Goal: Task Accomplishment & Management: Manage account settings

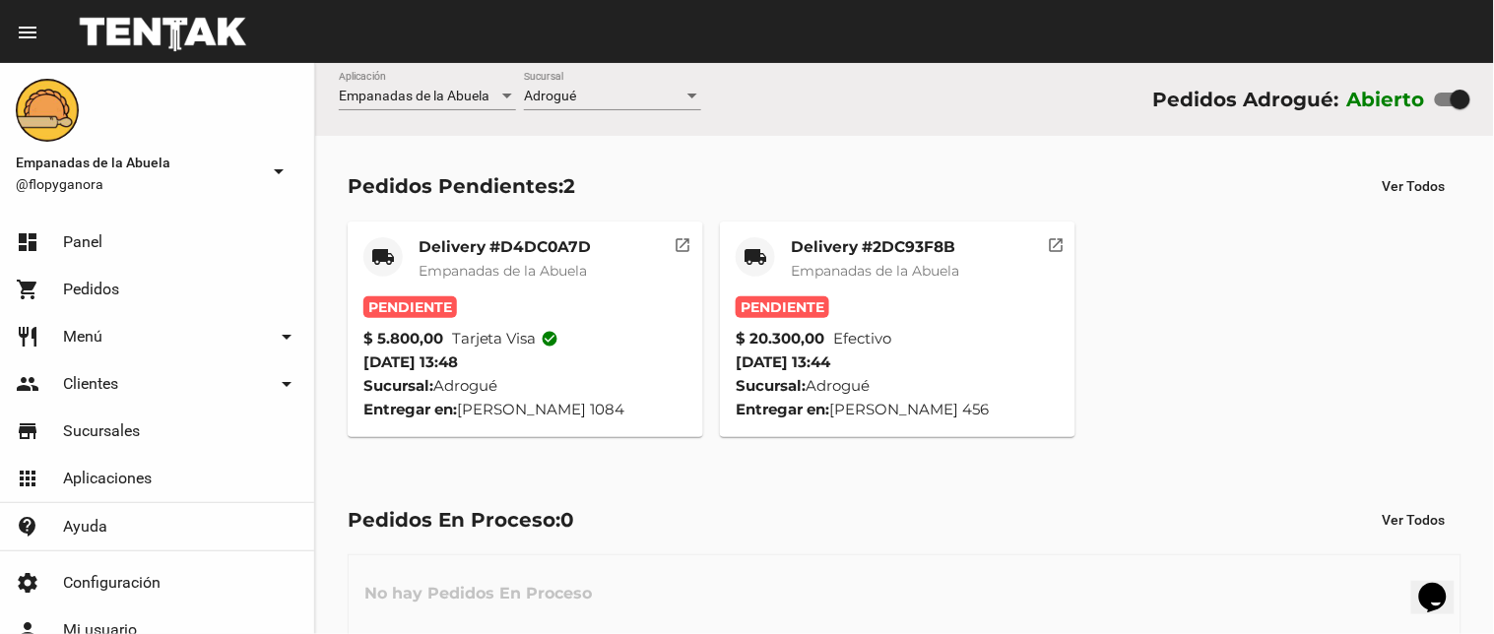
click at [542, 272] on span "Empanadas de la Abuela" at bounding box center [502, 271] width 168 height 18
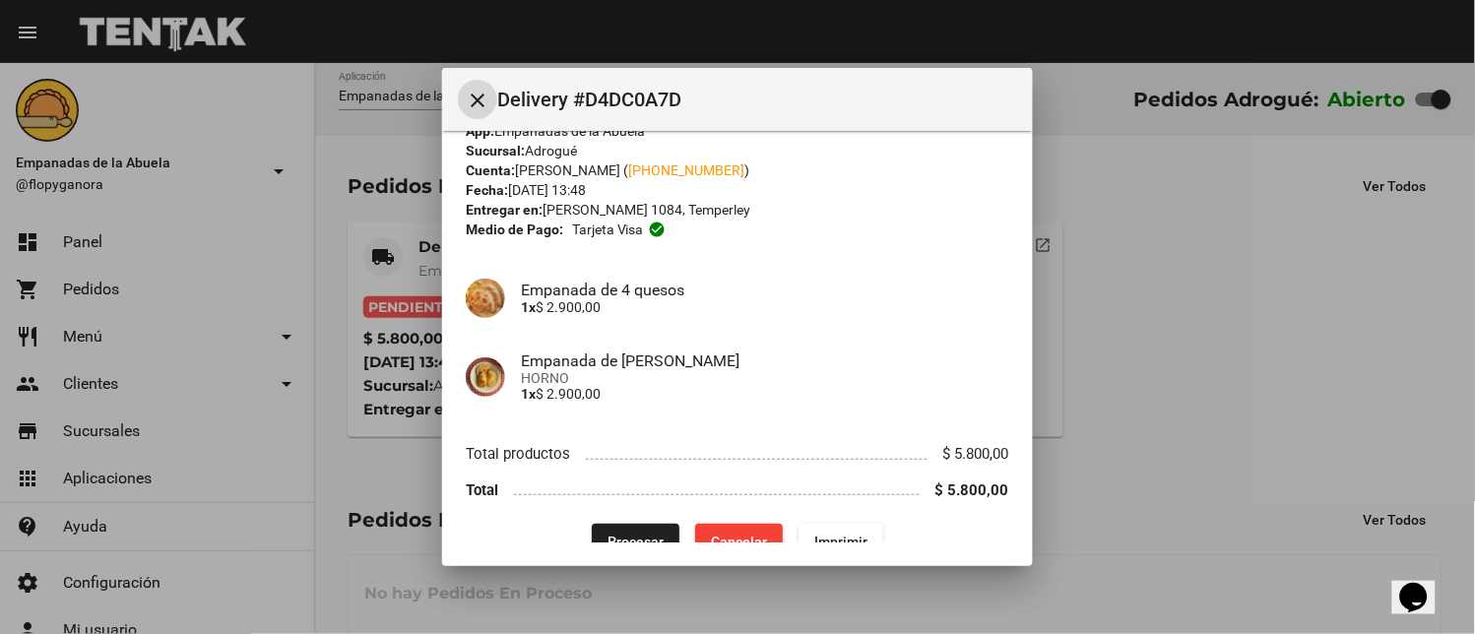
scroll to position [64, 0]
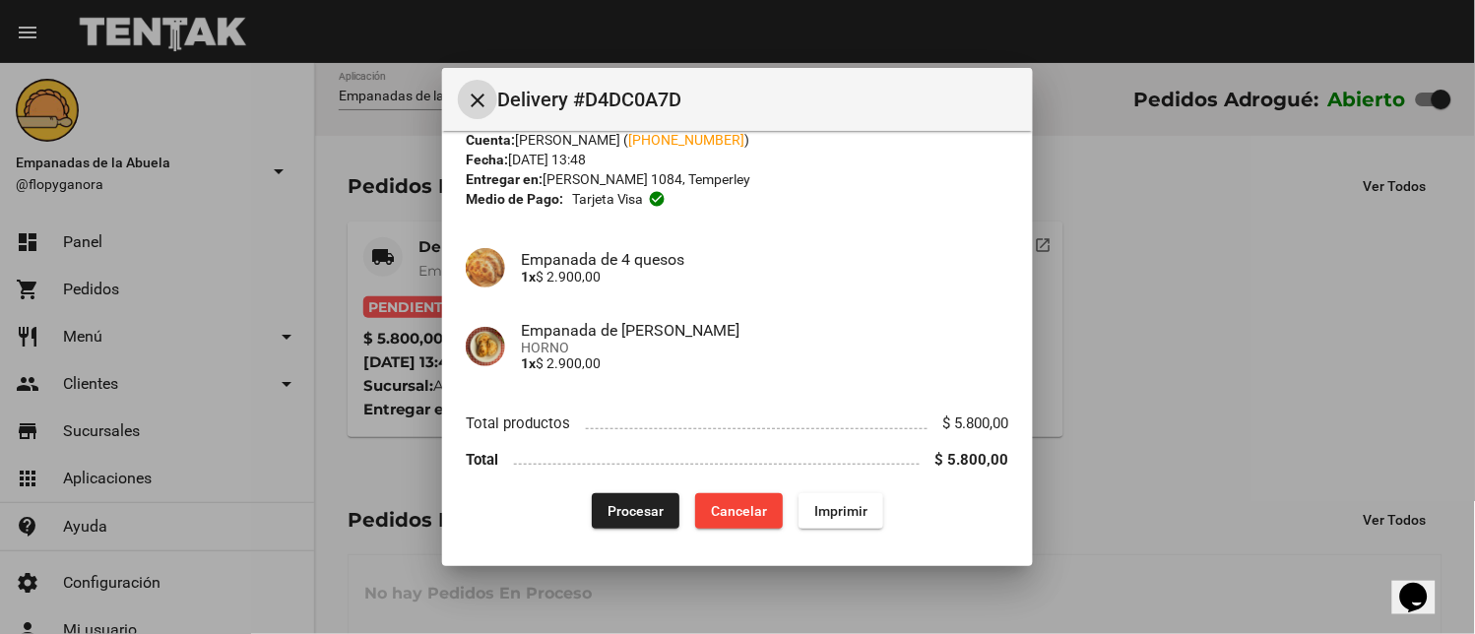
click at [847, 510] on span "Imprimir" at bounding box center [840, 511] width 53 height 16
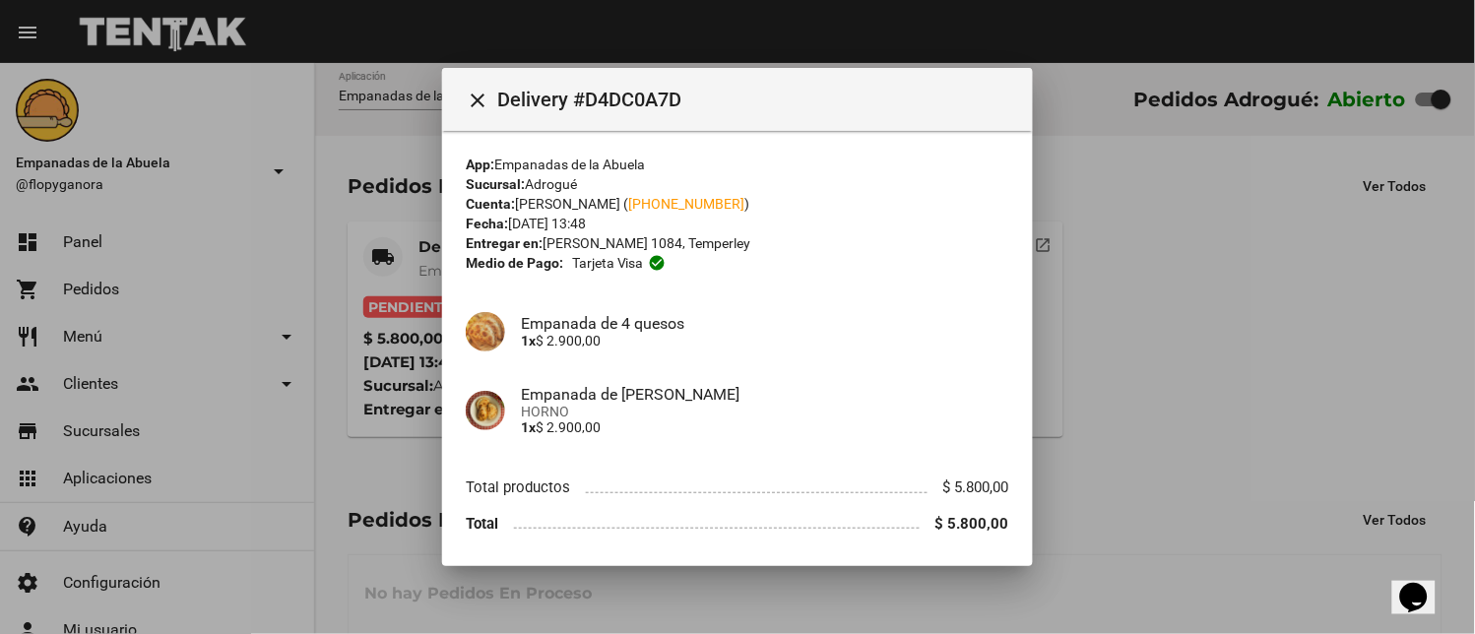
click at [634, 515] on span at bounding box center [717, 521] width 406 height 18
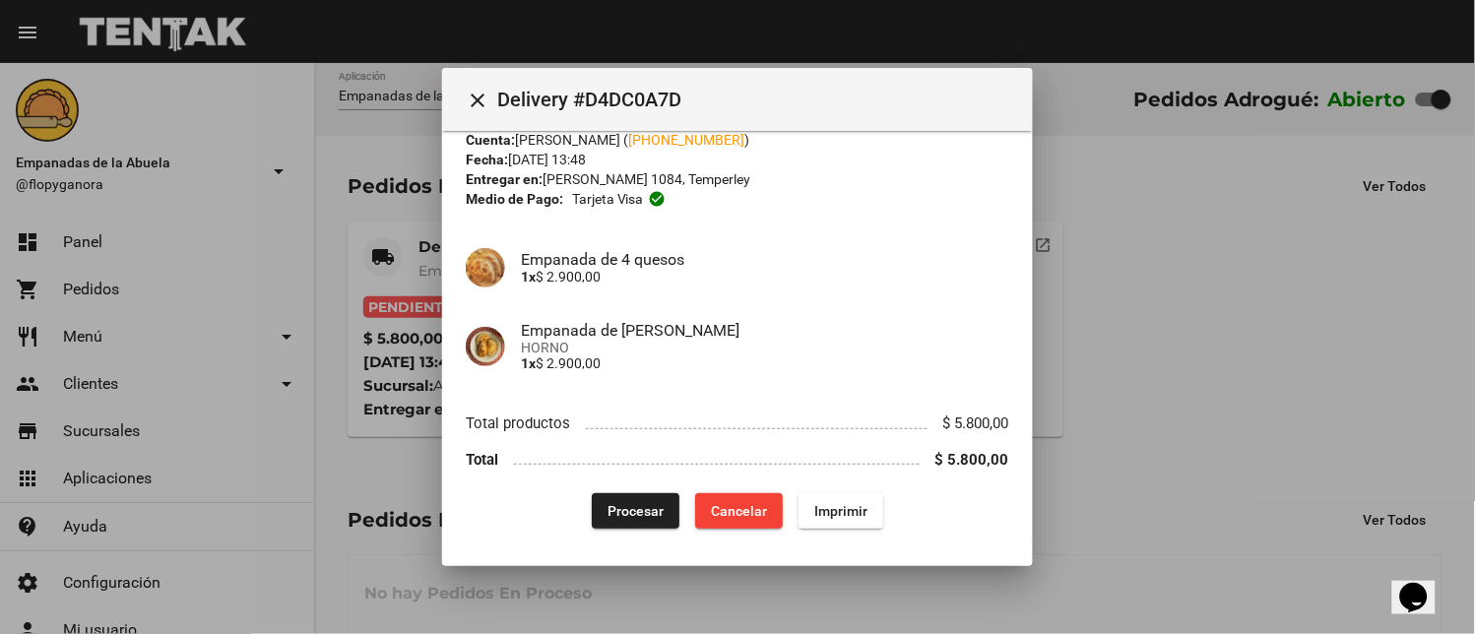
click at [652, 519] on button "Procesar" at bounding box center [636, 510] width 88 height 35
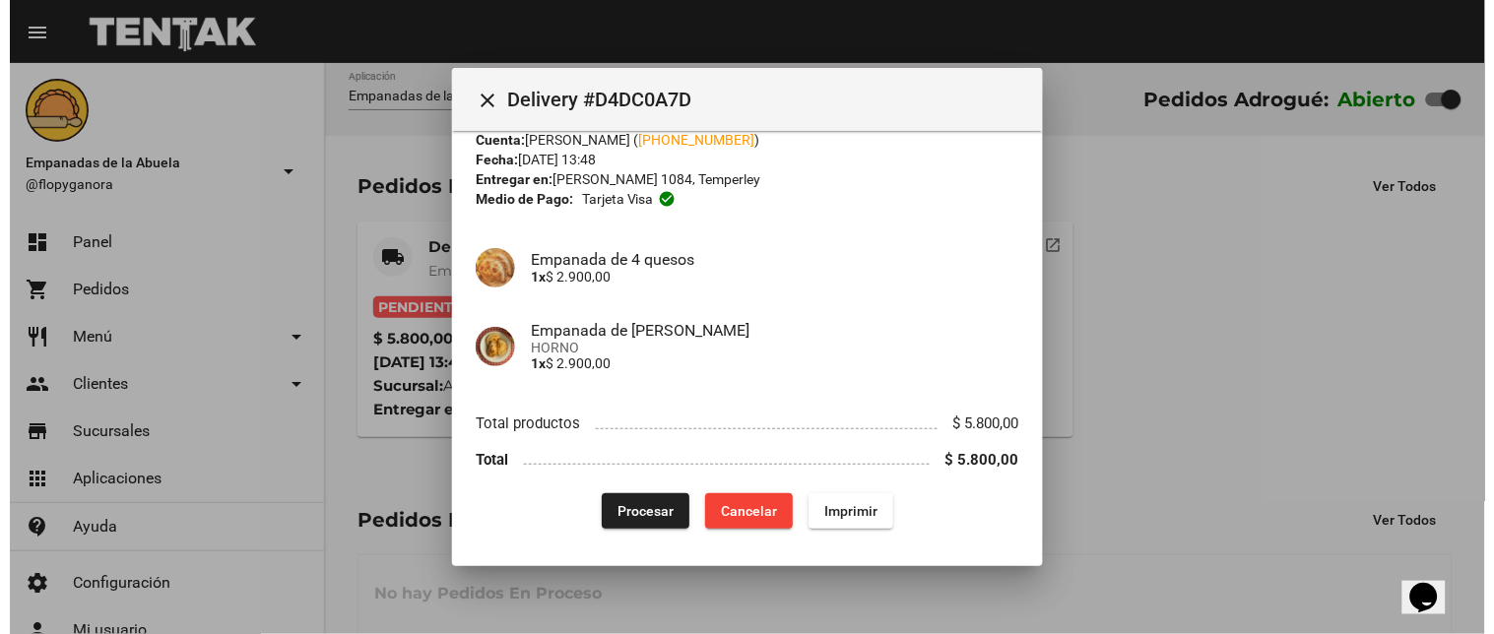
scroll to position [0, 0]
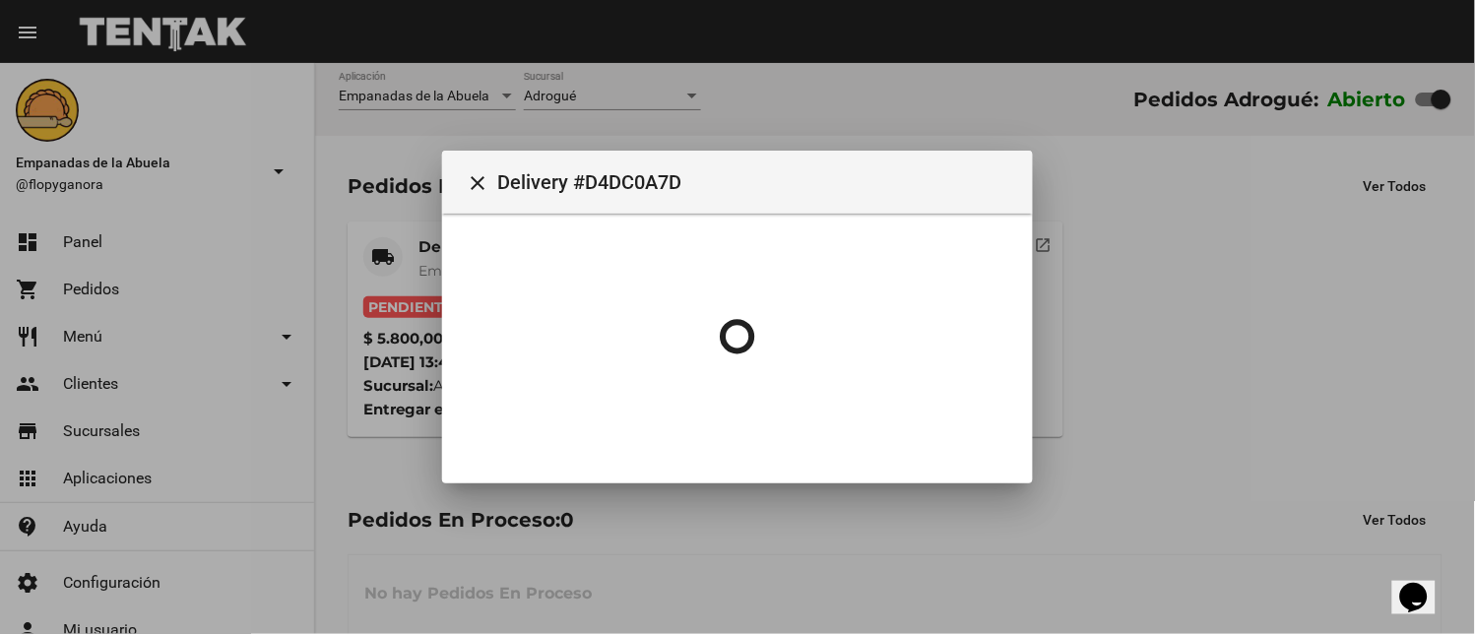
click at [756, 582] on div at bounding box center [737, 317] width 1475 height 634
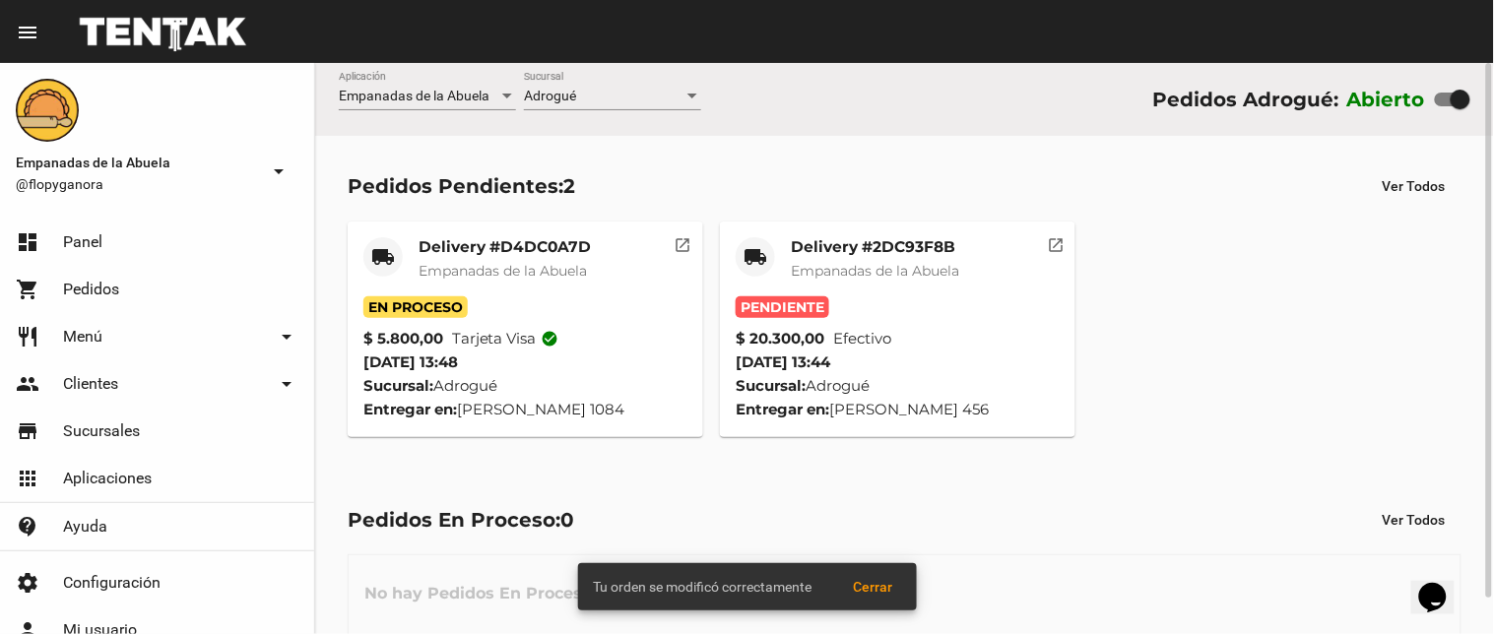
click at [882, 270] on span "Empanadas de la Abuela" at bounding box center [875, 271] width 168 height 18
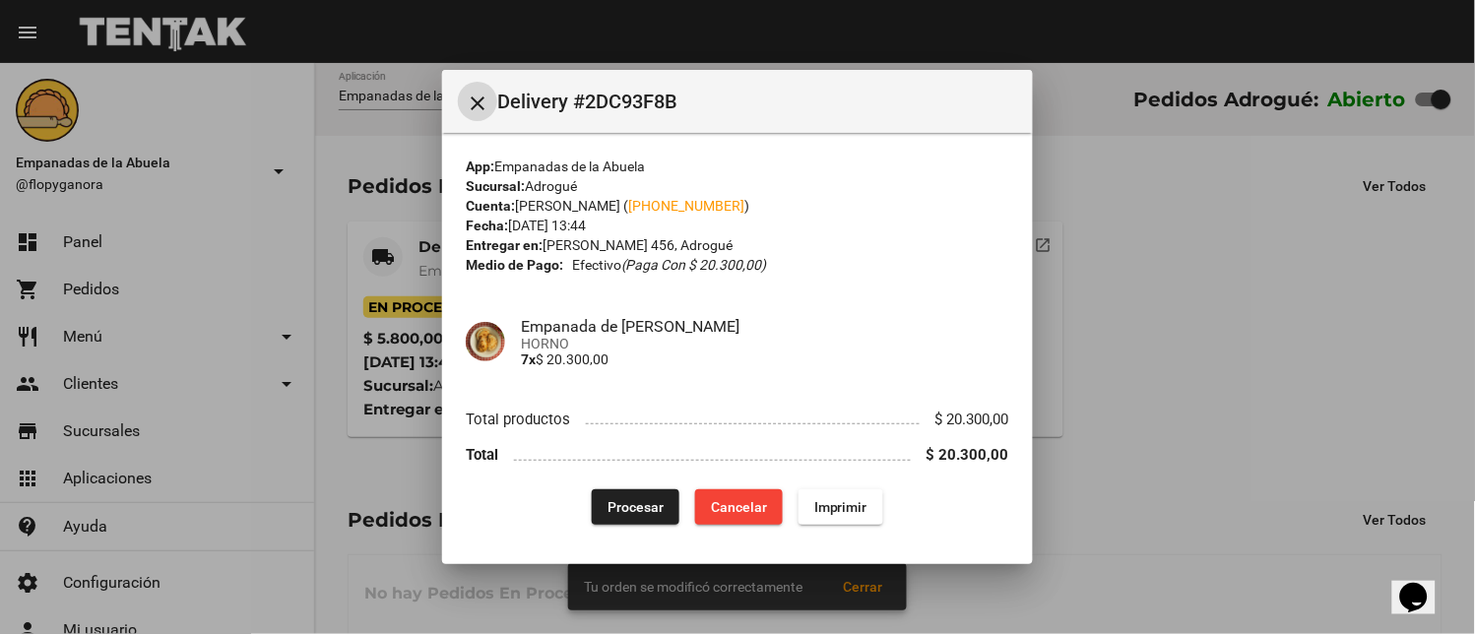
click at [850, 512] on span "Imprimir" at bounding box center [840, 507] width 53 height 16
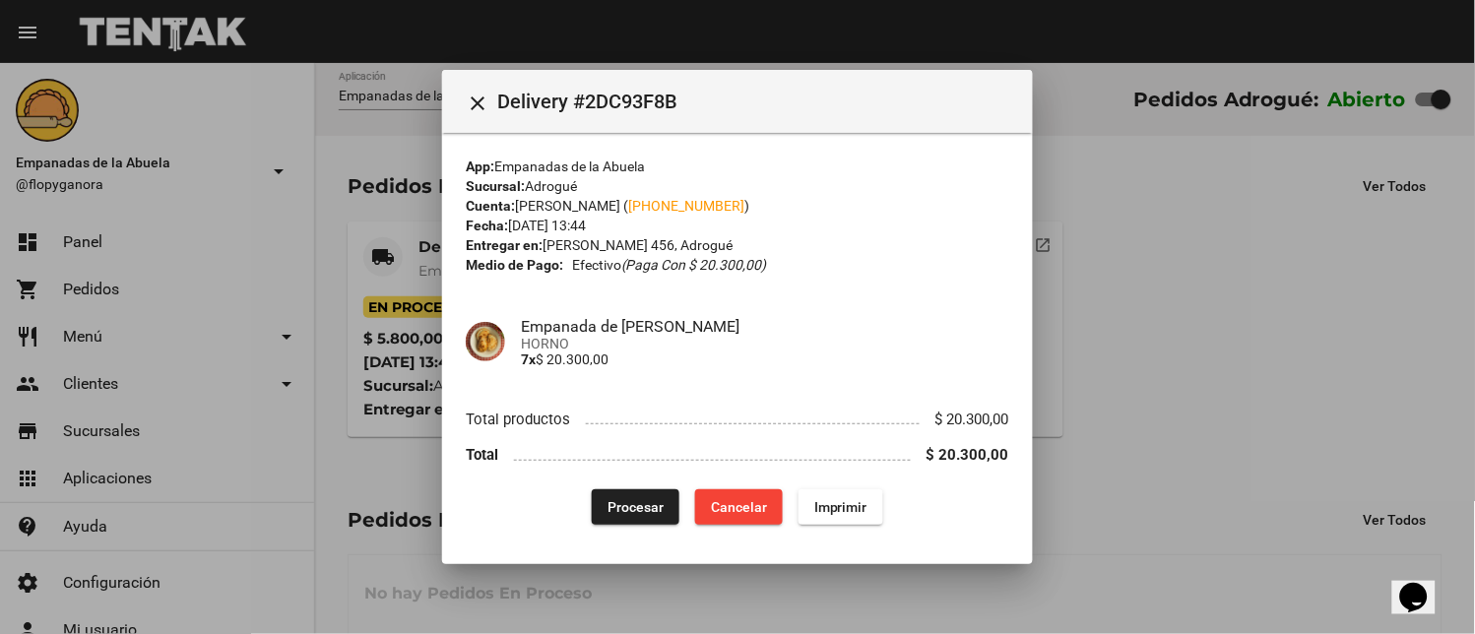
click at [668, 447] on span at bounding box center [712, 452] width 397 height 18
click at [672, 514] on button "Procesar" at bounding box center [636, 506] width 88 height 35
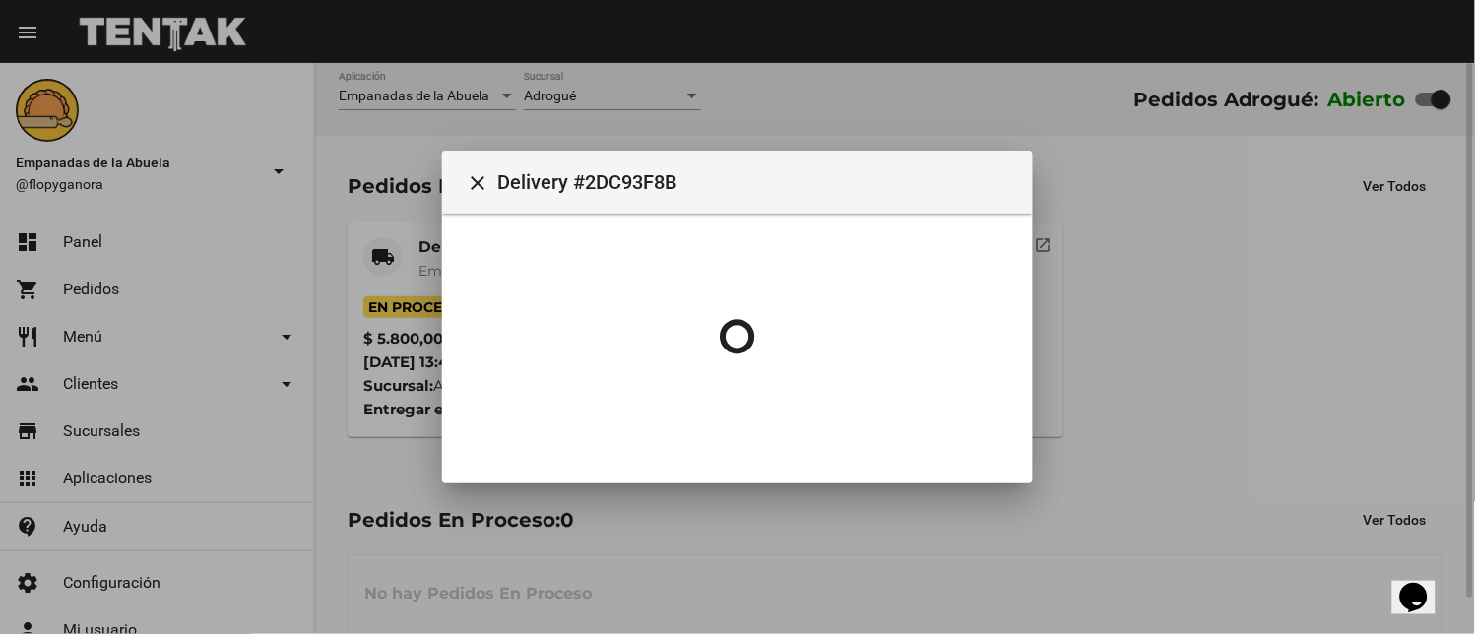
click at [1225, 379] on div at bounding box center [737, 317] width 1475 height 634
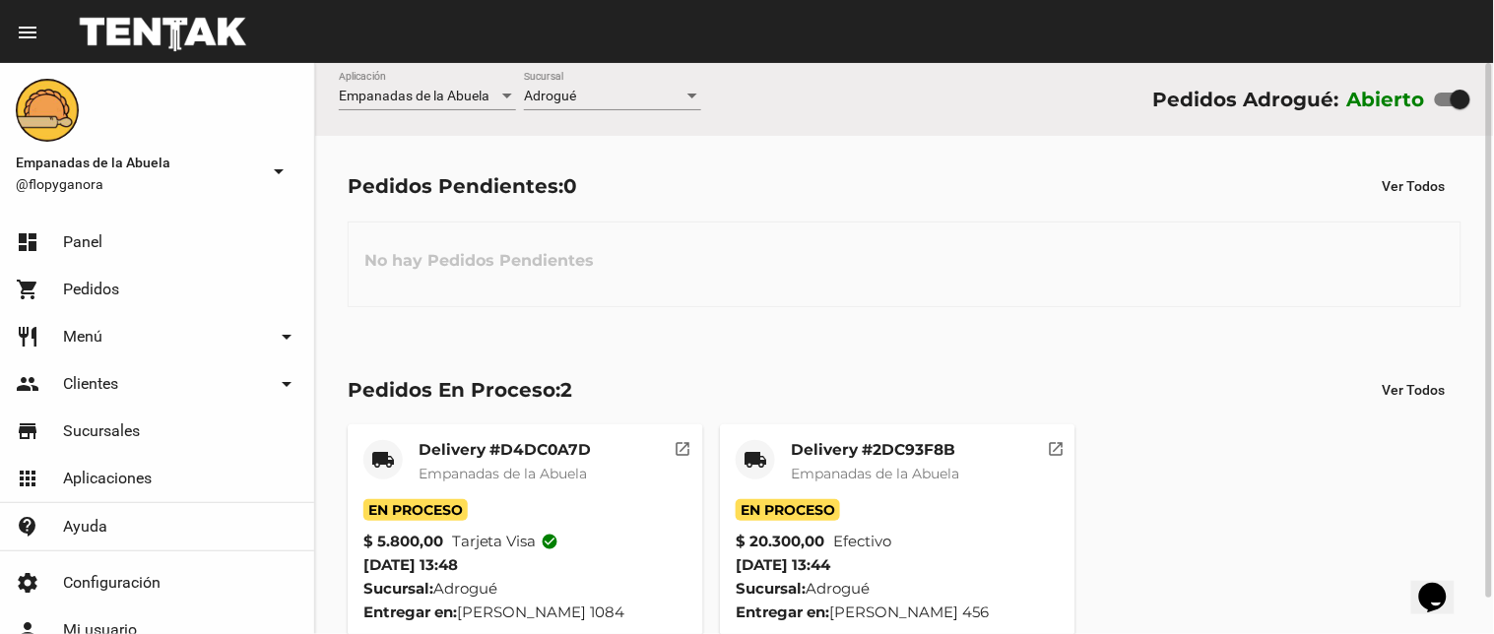
scroll to position [37, 0]
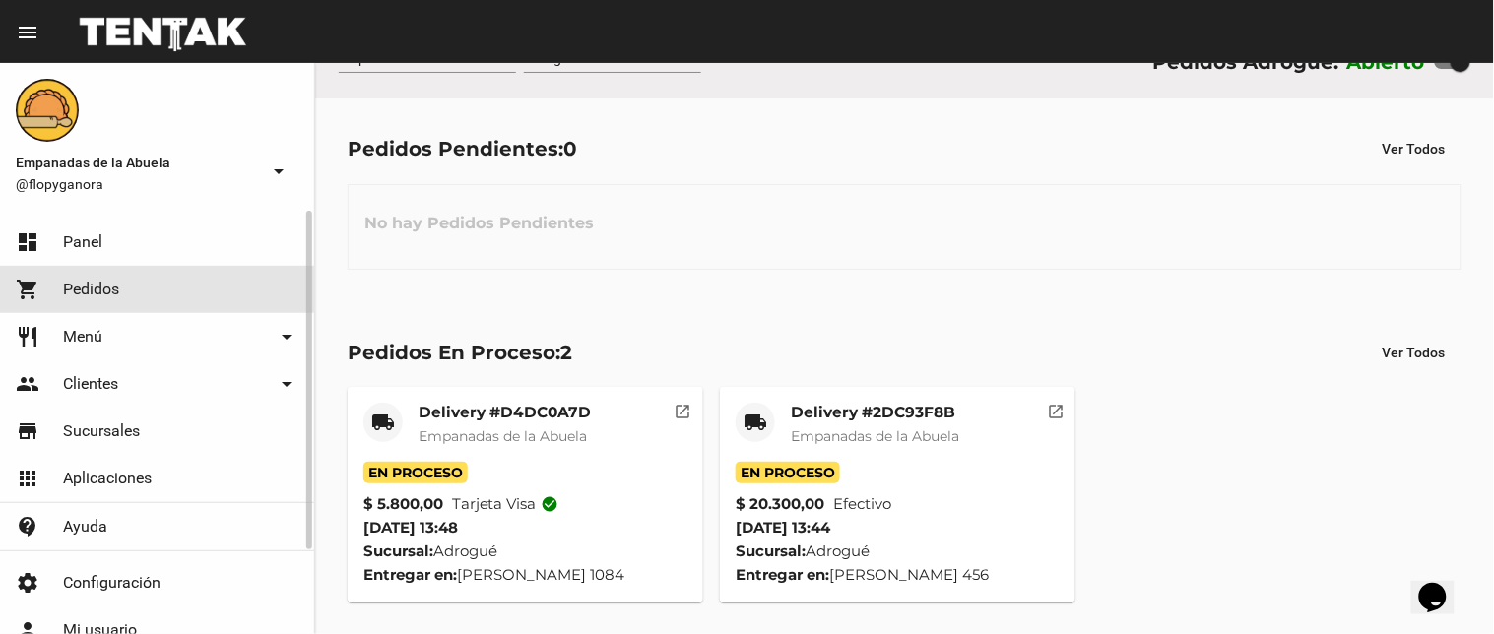
click at [90, 267] on link "shopping_cart Pedidos" at bounding box center [157, 289] width 314 height 47
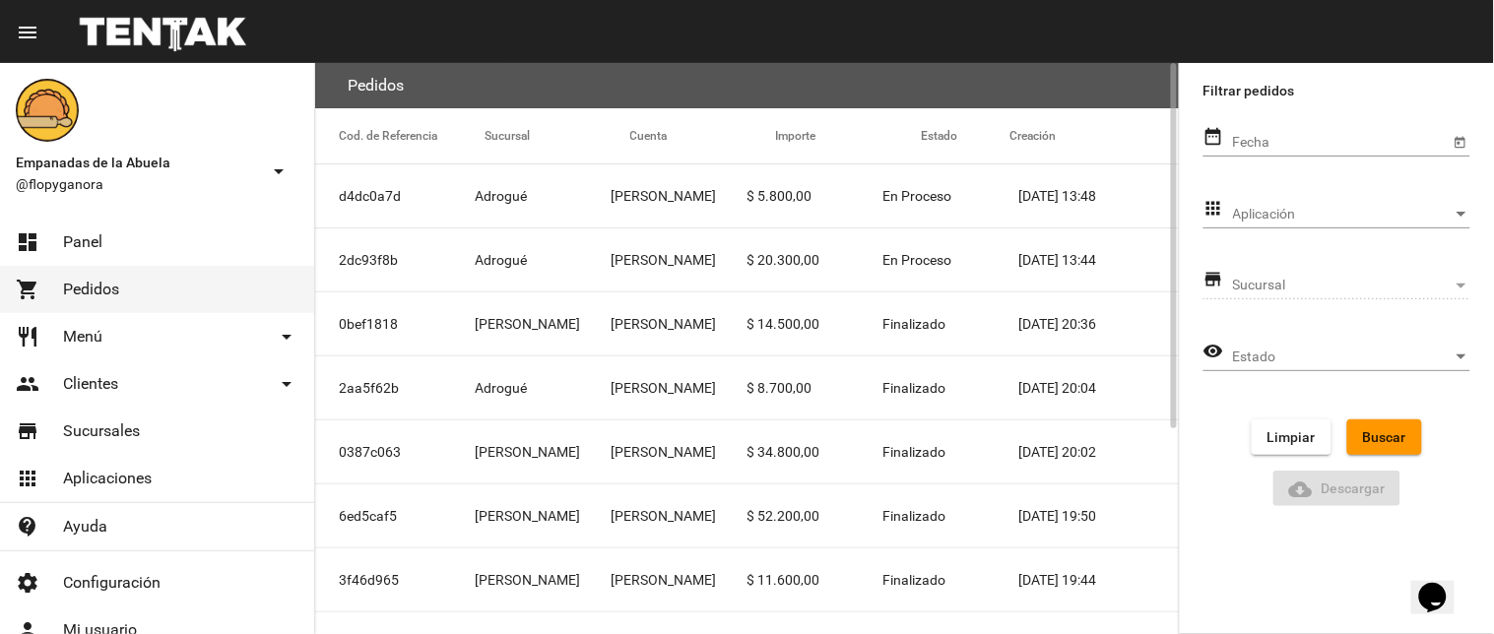
click at [907, 269] on span "En Proceso" at bounding box center [917, 260] width 69 height 20
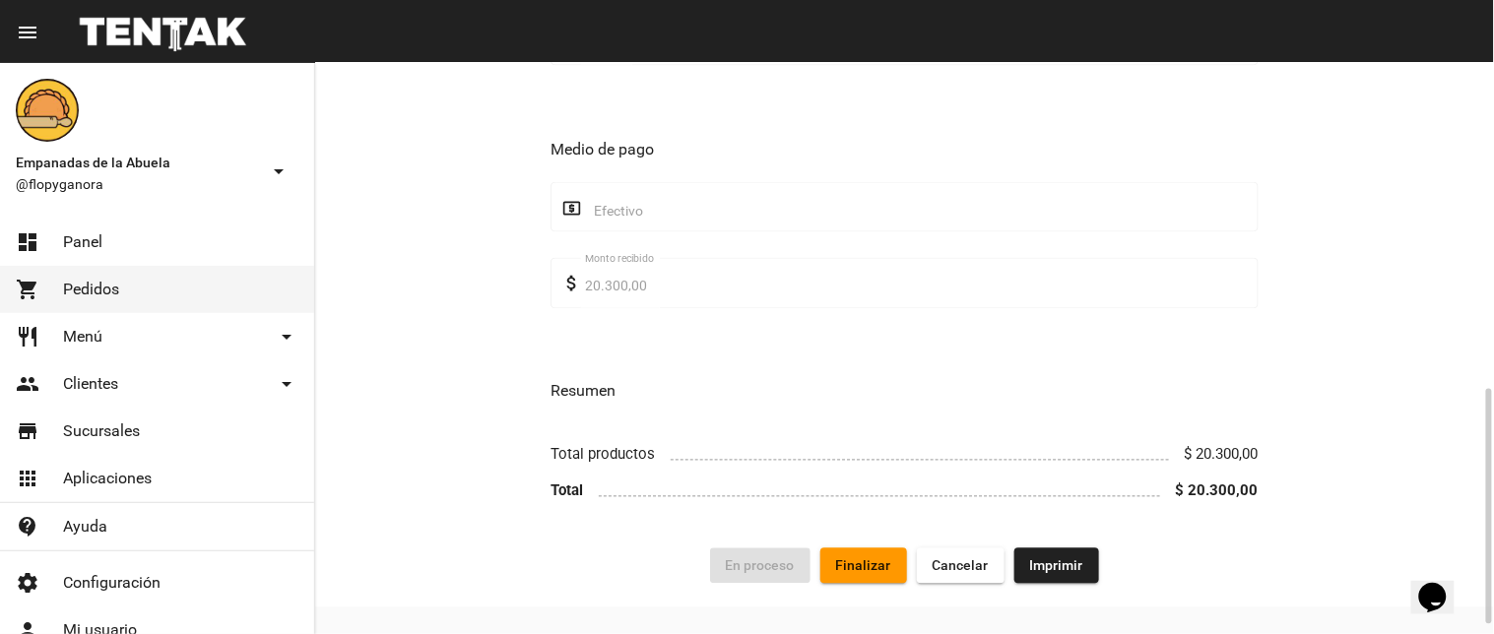
scroll to position [809, 0]
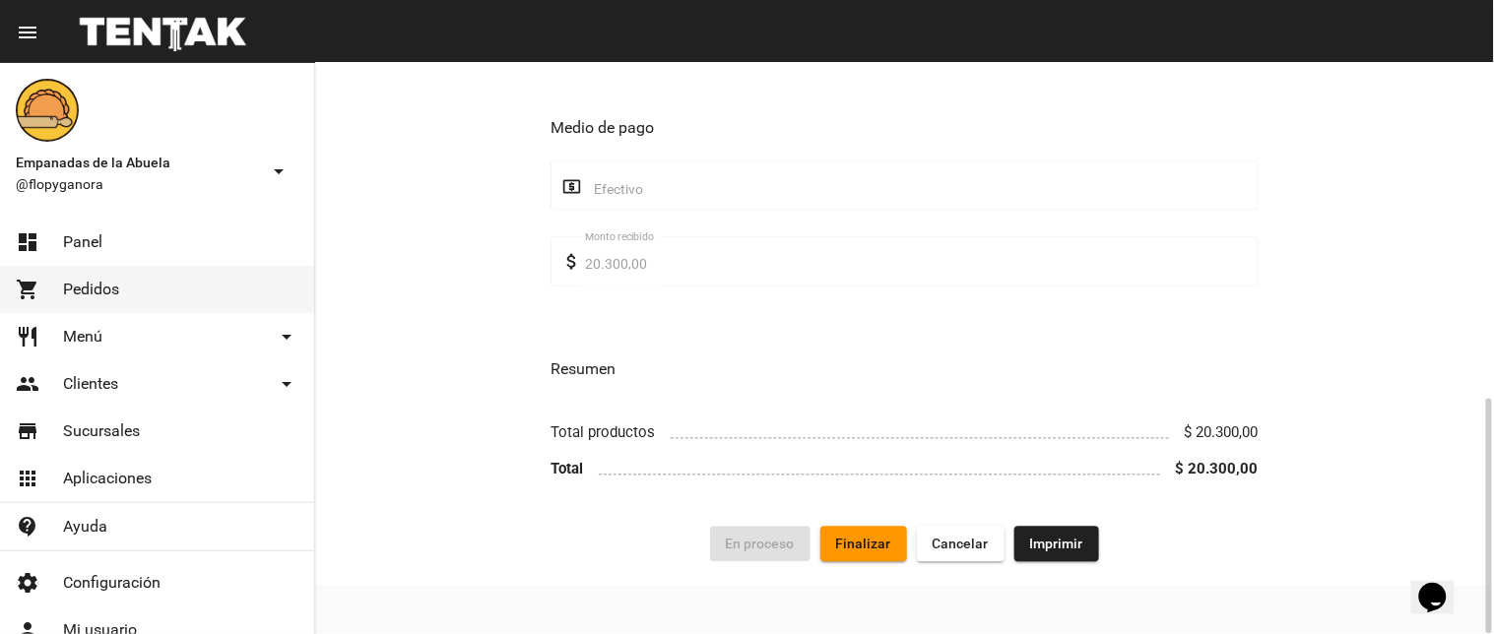
click at [874, 539] on span "Finalizar" at bounding box center [863, 545] width 55 height 16
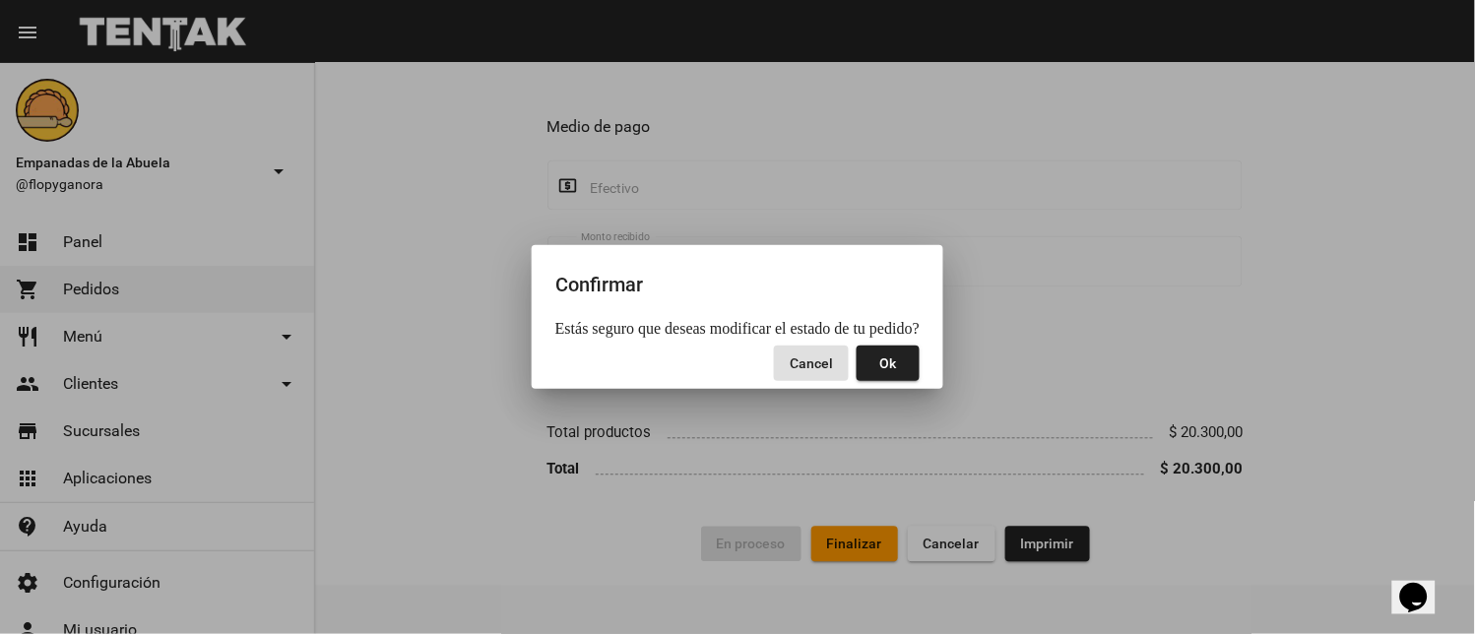
drag, startPoint x: 881, startPoint y: 376, endPoint x: 876, endPoint y: 366, distance: 11.0
click at [882, 375] on button "Ok" at bounding box center [888, 363] width 63 height 35
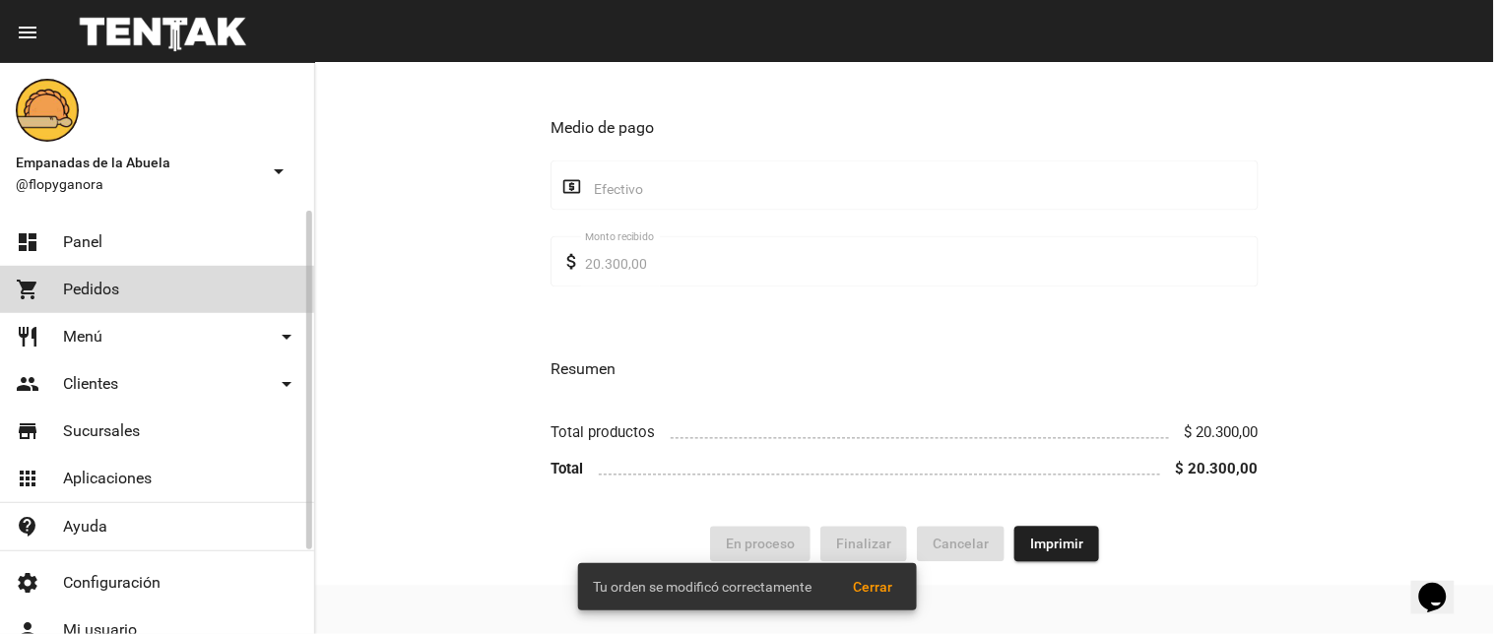
click at [92, 292] on span "Pedidos" at bounding box center [91, 290] width 56 height 20
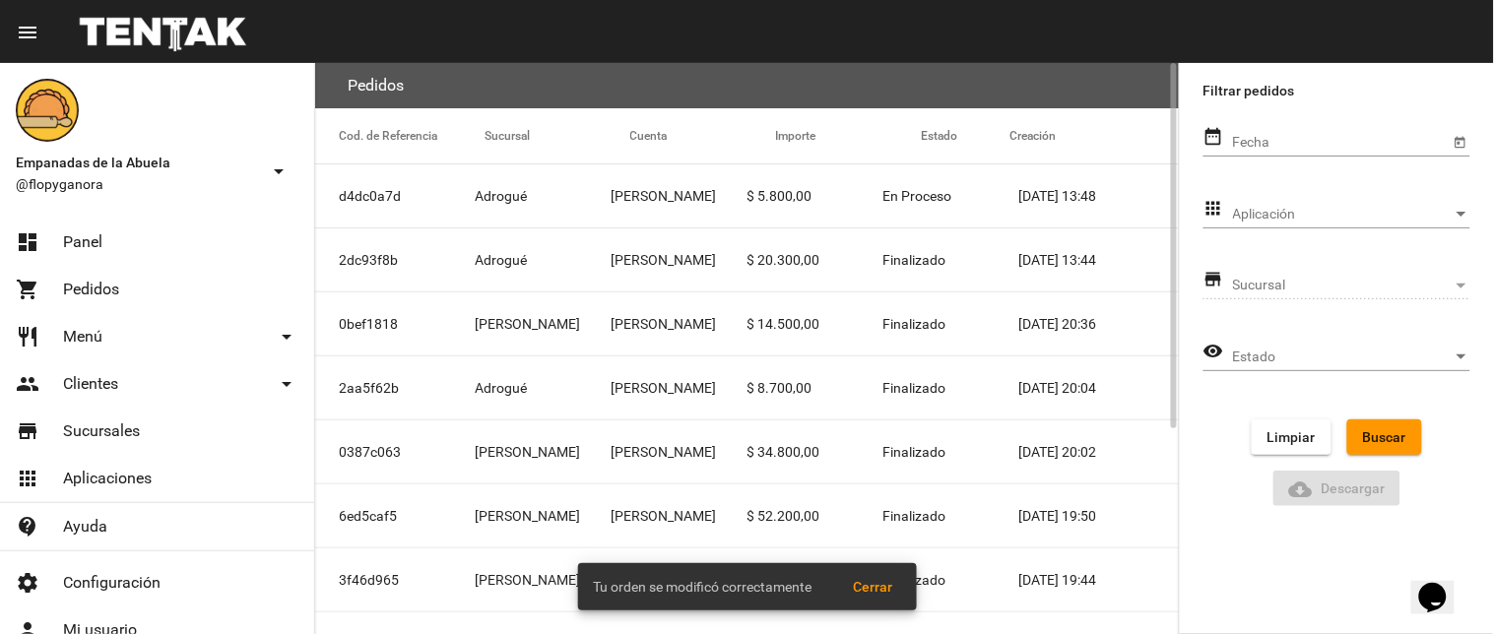
click at [914, 195] on span "En Proceso" at bounding box center [917, 196] width 69 height 20
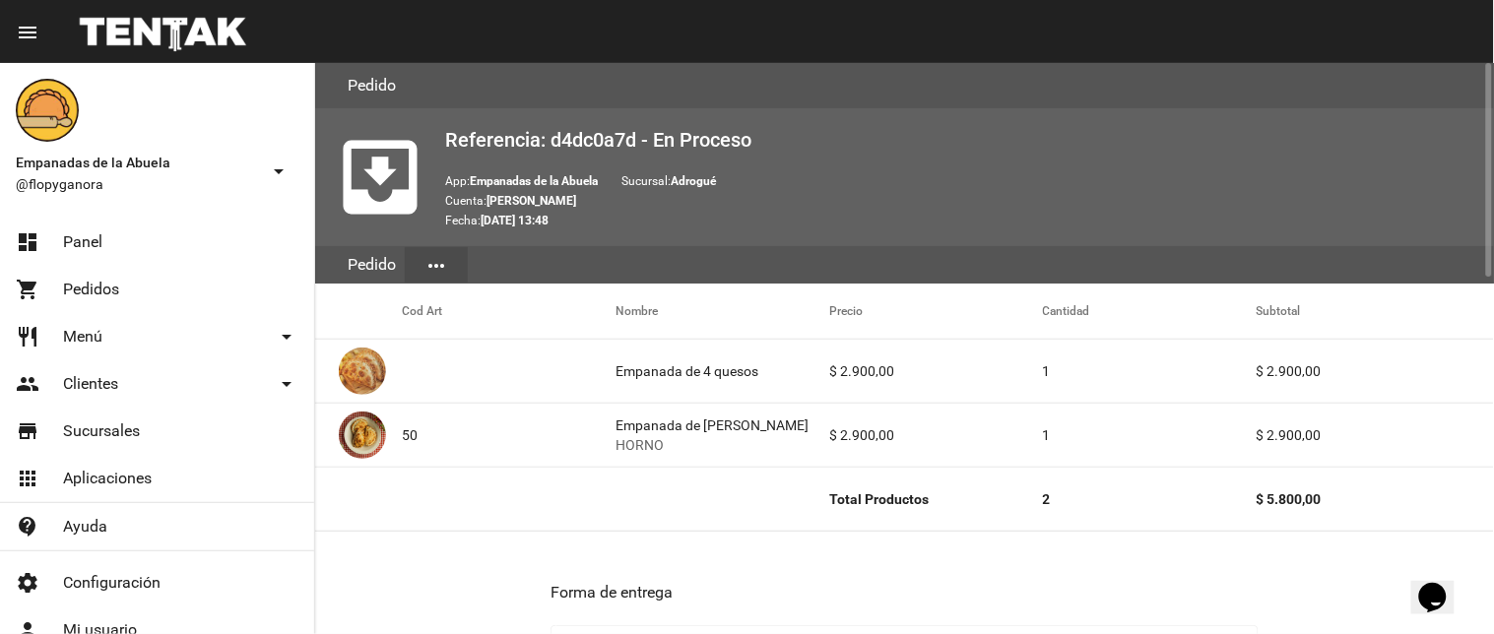
scroll to position [949, 0]
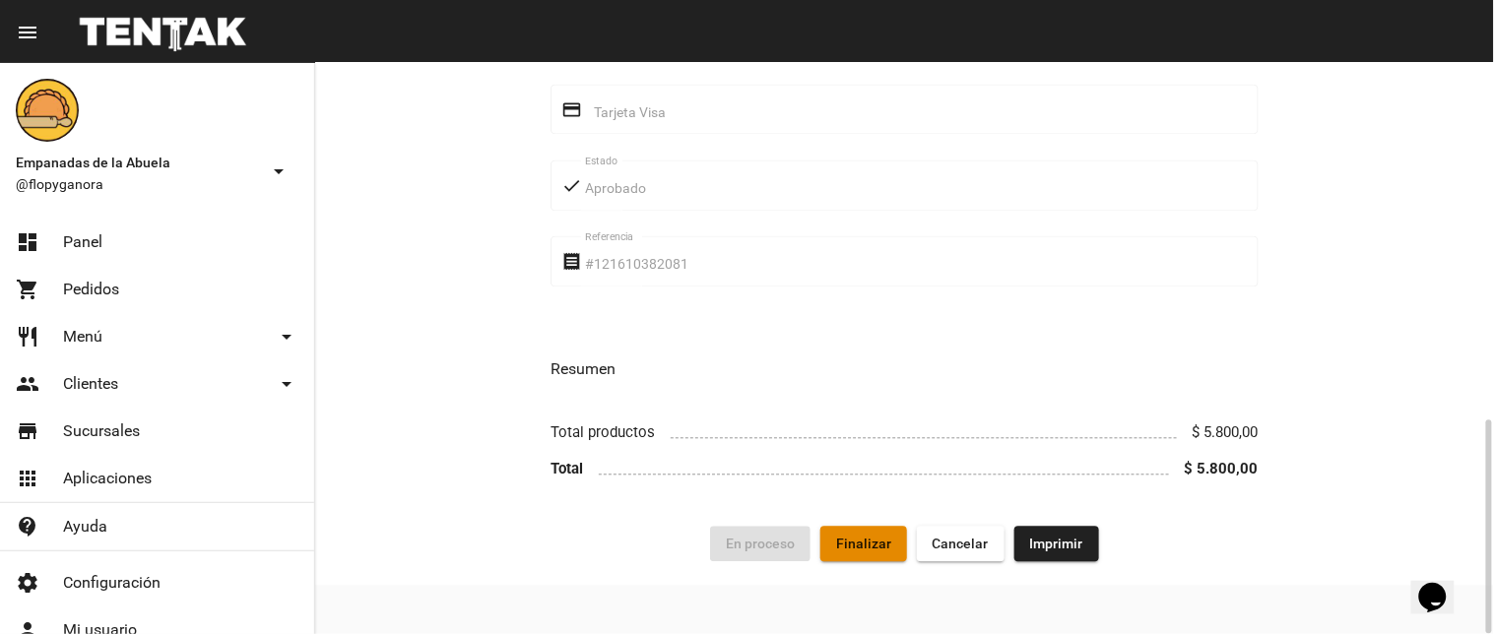
click at [860, 545] on span "Finalizar" at bounding box center [863, 545] width 55 height 16
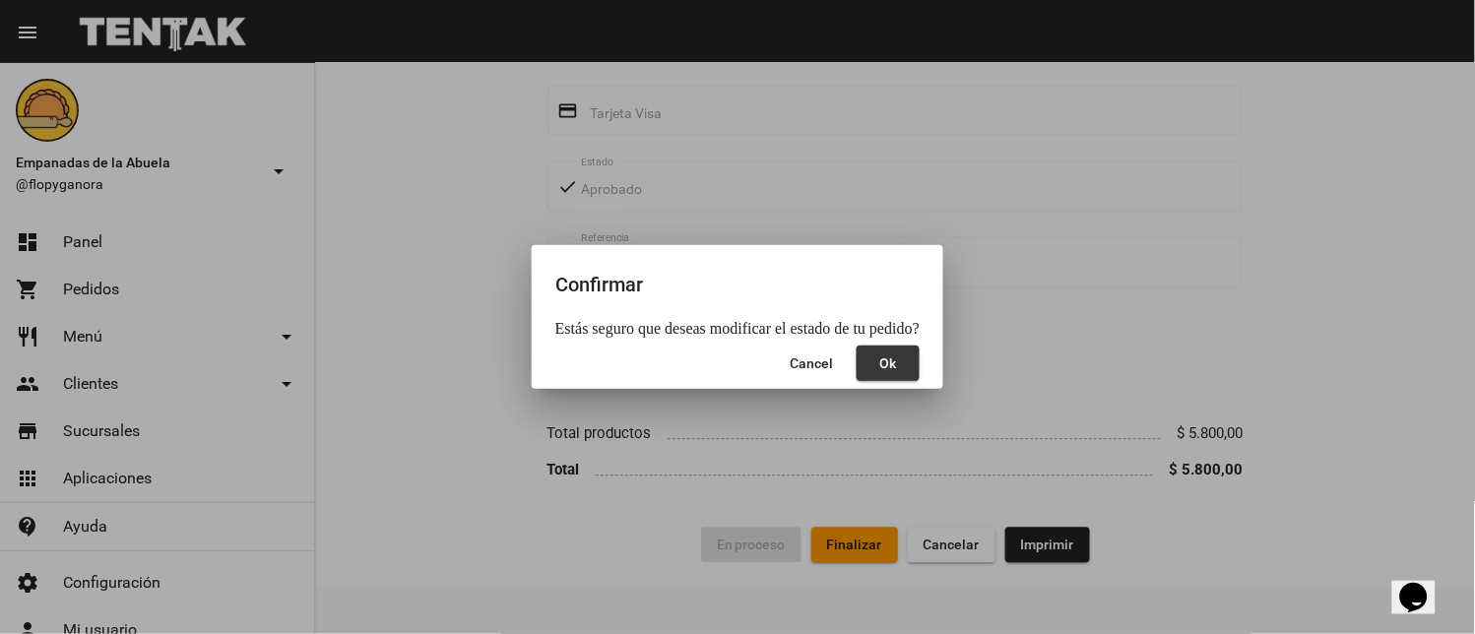
click at [899, 369] on button "Ok" at bounding box center [888, 363] width 63 height 35
